Goal: Transaction & Acquisition: Obtain resource

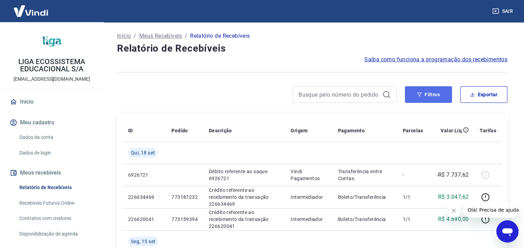
click at [437, 93] on button "Filtros" at bounding box center [428, 94] width 47 height 17
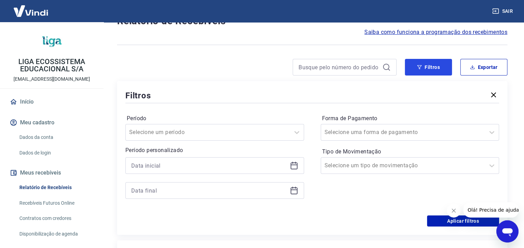
scroll to position [69, 0]
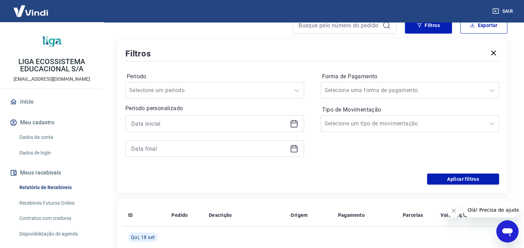
click at [454, 210] on icon "Fechar mensagem da empresa" at bounding box center [454, 211] width 6 height 6
click at [213, 89] on div at bounding box center [207, 90] width 157 height 10
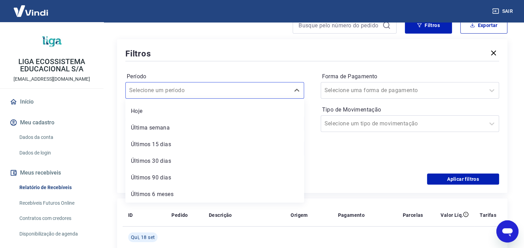
scroll to position [0, 0]
click at [229, 44] on div "Filtros Período option Limpar Filtro focused, 1 of 7. 7 results available. Use …" at bounding box center [312, 116] width 390 height 154
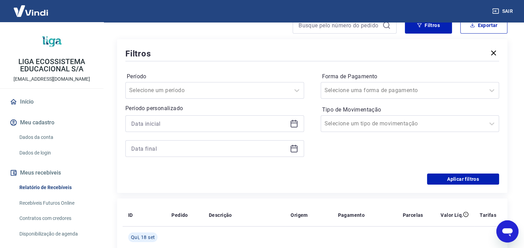
click at [291, 124] on icon at bounding box center [294, 123] width 8 height 8
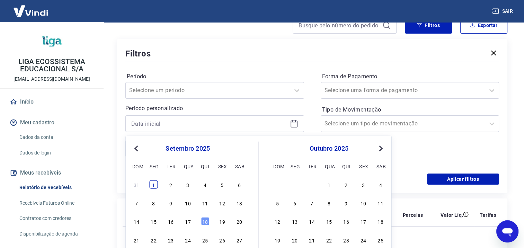
click at [152, 188] on div "1" at bounding box center [154, 184] width 8 height 8
type input "[DATE]"
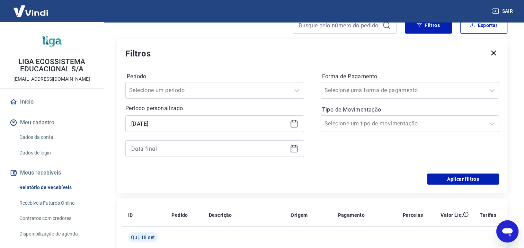
click at [299, 148] on div at bounding box center [214, 148] width 179 height 17
click at [289, 150] on div at bounding box center [214, 148] width 179 height 17
click at [291, 150] on icon at bounding box center [294, 148] width 8 height 8
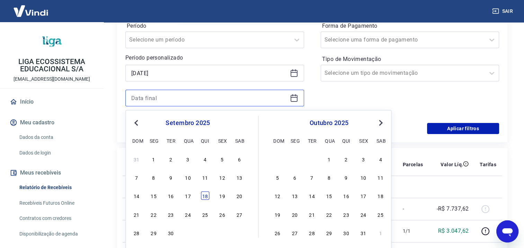
scroll to position [138, 0]
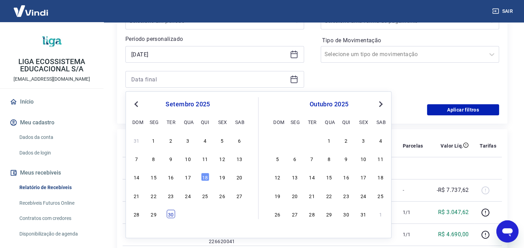
click at [172, 213] on div "30" at bounding box center [170, 214] width 8 height 8
type input "[DATE]"
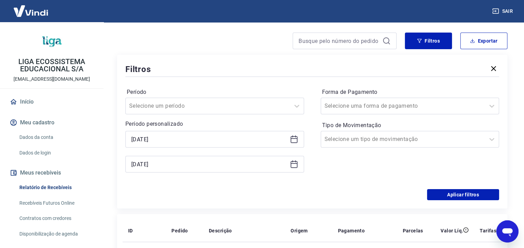
scroll to position [69, 0]
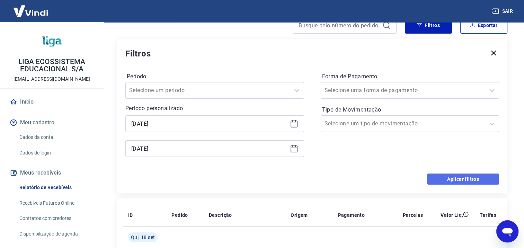
click at [457, 180] on button "Aplicar filtros" at bounding box center [463, 178] width 72 height 11
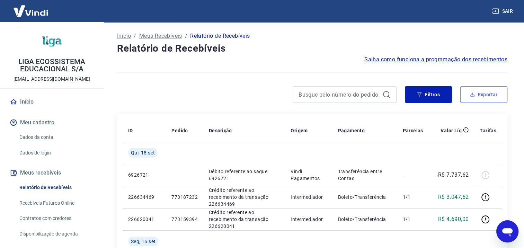
click at [483, 90] on button "Exportar" at bounding box center [483, 94] width 47 height 17
type input "[DATE]"
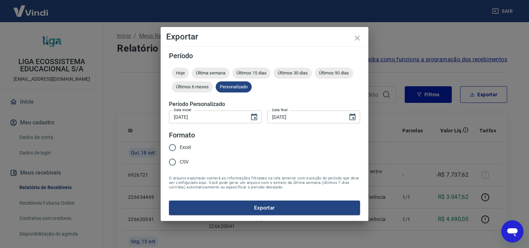
click at [184, 150] on span "Excel" at bounding box center [185, 147] width 11 height 7
click at [180, 150] on input "Excel" at bounding box center [172, 147] width 15 height 15
radio input "true"
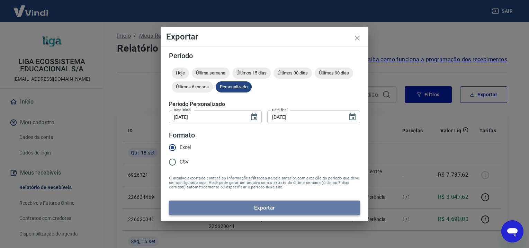
click at [281, 207] on button "Exportar" at bounding box center [264, 207] width 191 height 15
